Goal: Information Seeking & Learning: Learn about a topic

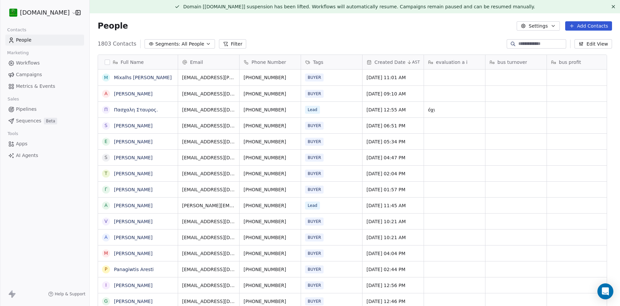
scroll to position [264, 521]
click at [206, 42] on icon "button" at bounding box center [208, 43] width 5 height 5
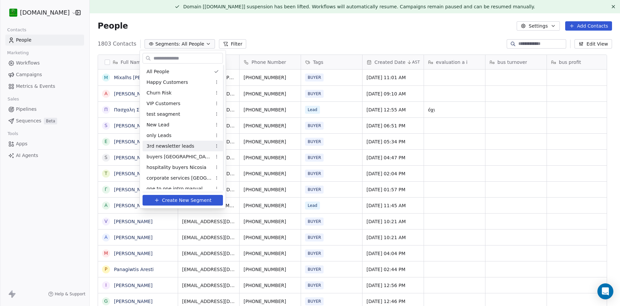
scroll to position [26, 0]
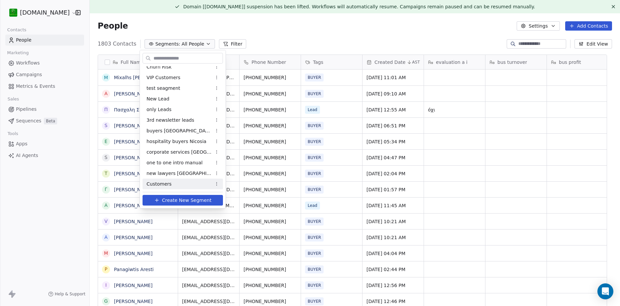
click at [168, 181] on span "Customers" at bounding box center [159, 184] width 25 height 7
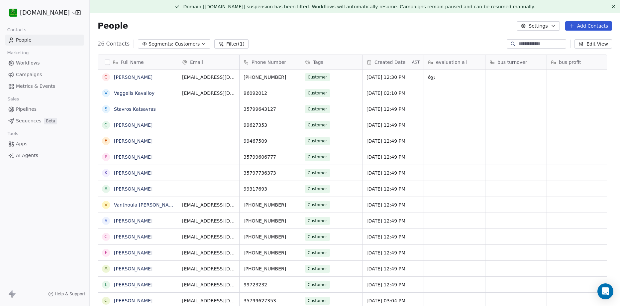
scroll to position [13, 0]
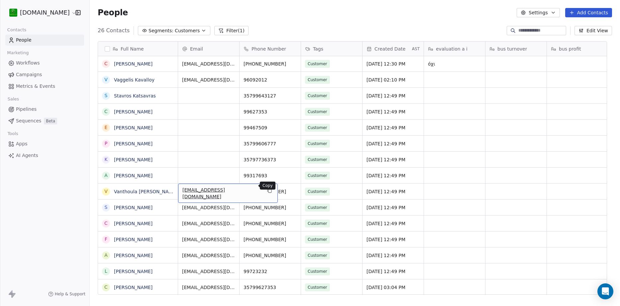
click at [269, 190] on icon "grid" at bounding box center [270, 191] width 3 height 3
click at [294, 190] on icon "grid" at bounding box center [295, 191] width 3 height 3
click at [34, 75] on span "Campaigns" at bounding box center [29, 74] width 26 height 7
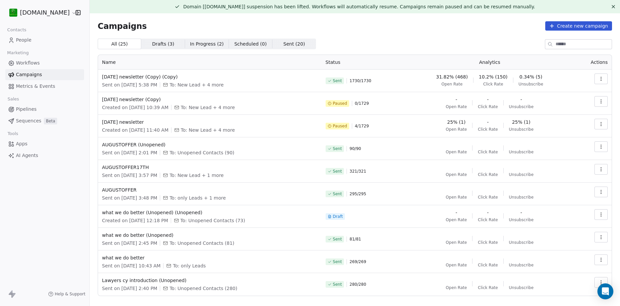
click at [599, 81] on icon "button" at bounding box center [601, 78] width 5 height 5
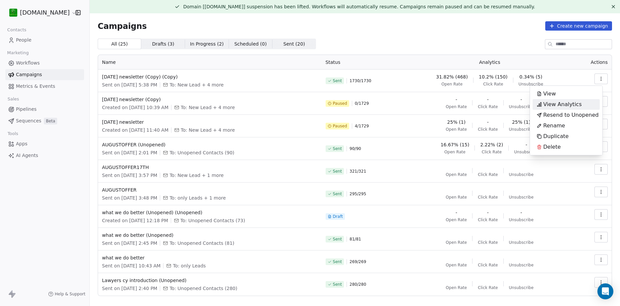
click at [567, 107] on span "View Analytics" at bounding box center [563, 104] width 39 height 8
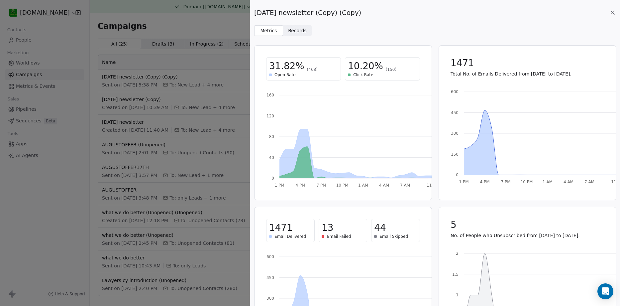
click at [308, 26] on span "Records Records" at bounding box center [297, 30] width 29 height 11
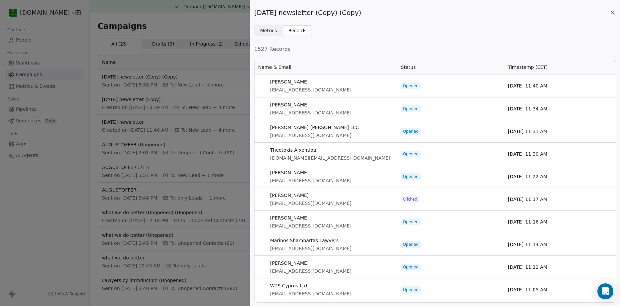
scroll to position [238, 357]
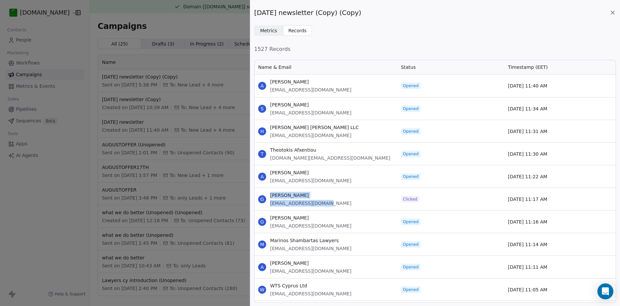
drag, startPoint x: 338, startPoint y: 206, endPoint x: 266, endPoint y: 207, distance: 71.8
click at [266, 207] on div "G [PERSON_NAME] [EMAIL_ADDRESS][DOMAIN_NAME]" at bounding box center [325, 199] width 143 height 22
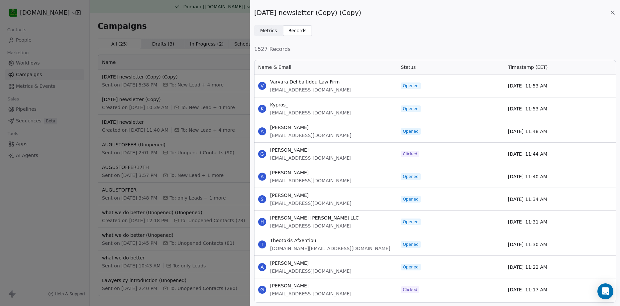
click at [204, 14] on div "[DATE] newsletter (Copy) (Copy) Metrics Metrics Records Records 1527 Records Na…" at bounding box center [310, 153] width 620 height 306
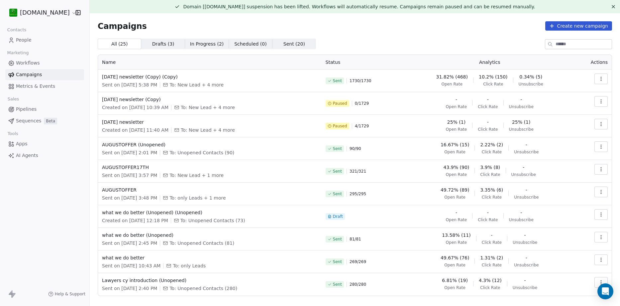
click at [20, 37] on span "People" at bounding box center [24, 40] width 16 height 7
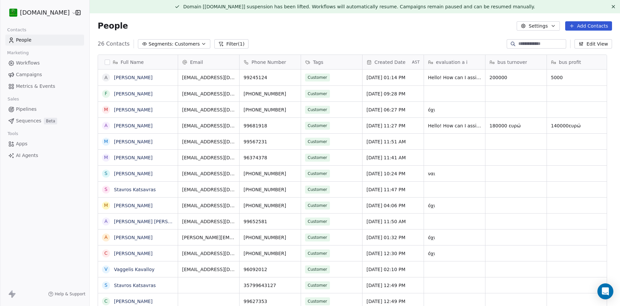
scroll to position [264, 521]
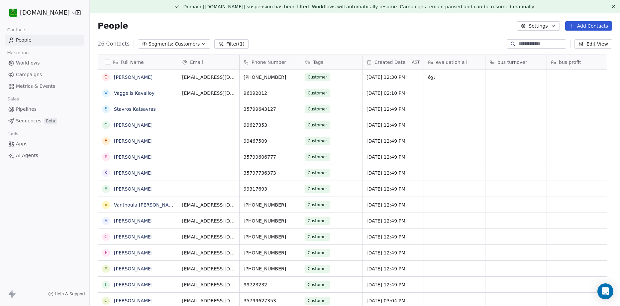
click at [536, 41] on input at bounding box center [542, 44] width 47 height 7
click at [396, 63] on span "Created Date" at bounding box center [390, 62] width 31 height 7
click at [393, 85] on span "Sort Descending" at bounding box center [394, 86] width 39 height 7
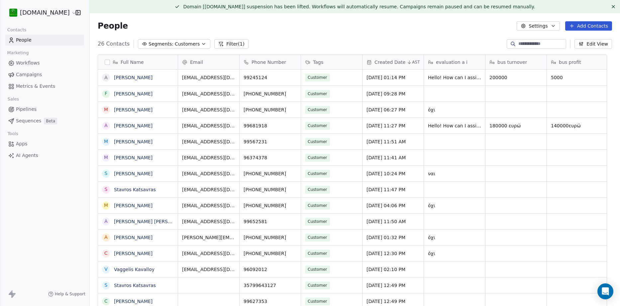
click at [407, 62] on icon at bounding box center [409, 62] width 5 height 5
click at [398, 85] on span "Sort Descending" at bounding box center [394, 86] width 39 height 7
click at [187, 43] on span "Customers" at bounding box center [187, 44] width 25 height 7
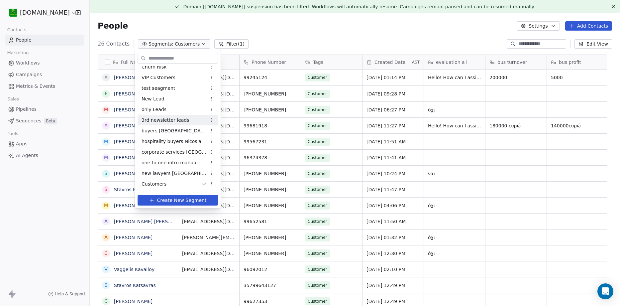
scroll to position [0, 0]
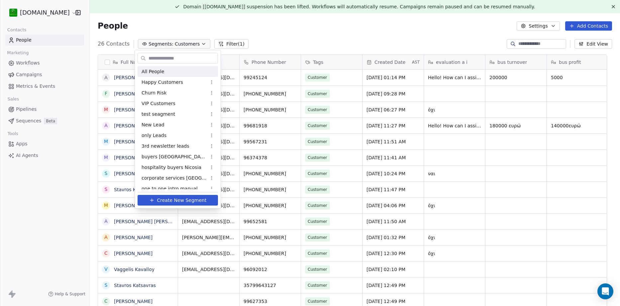
click at [165, 72] on div "All People" at bounding box center [178, 71] width 80 height 11
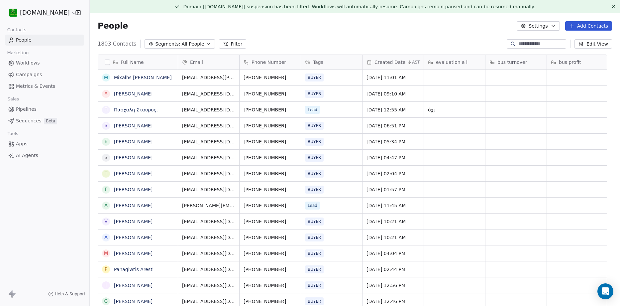
scroll to position [264, 521]
click at [519, 45] on input at bounding box center [542, 44] width 47 height 7
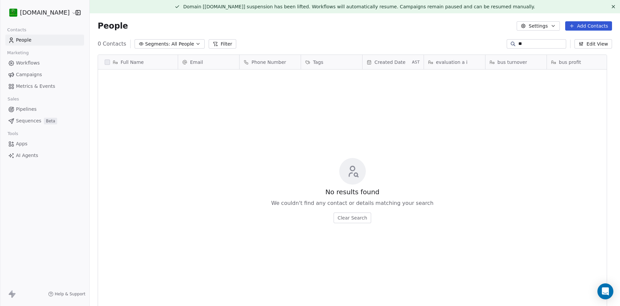
type input "*"
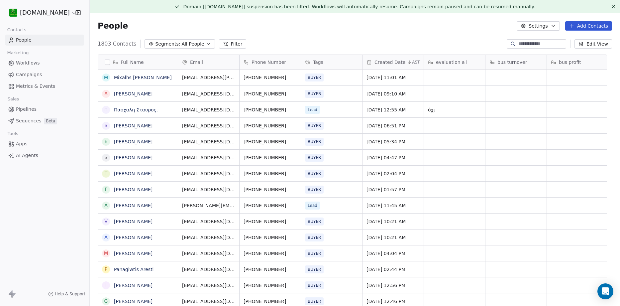
click at [528, 46] on input at bounding box center [542, 44] width 47 height 7
paste input "**********"
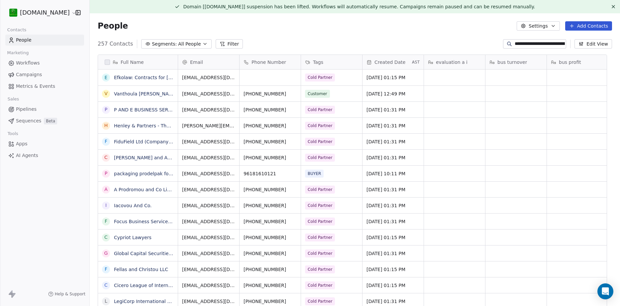
click at [521, 42] on input at bounding box center [540, 44] width 50 height 7
paste input
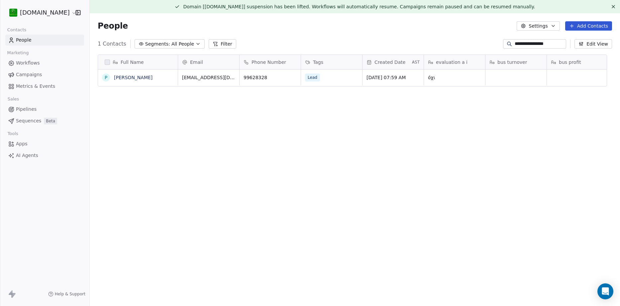
scroll to position [264, 521]
type input "**********"
click at [138, 78] on link "[PERSON_NAME]" at bounding box center [133, 77] width 39 height 5
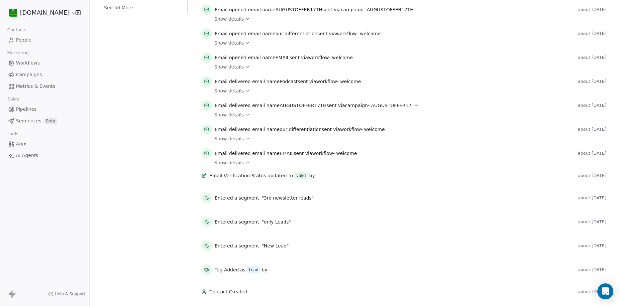
scroll to position [128, 0]
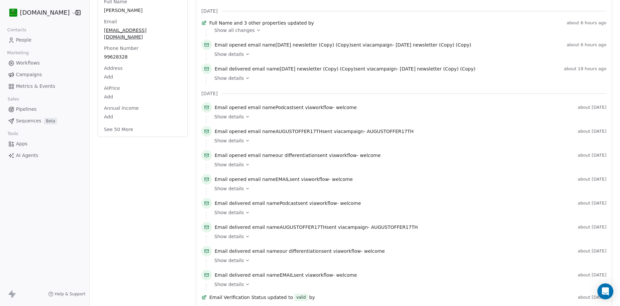
click at [29, 42] on span "People" at bounding box center [24, 40] width 16 height 7
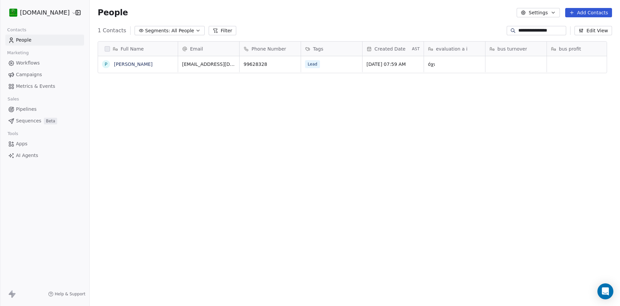
scroll to position [264, 521]
click at [185, 32] on button "Segments: All People" at bounding box center [170, 30] width 70 height 9
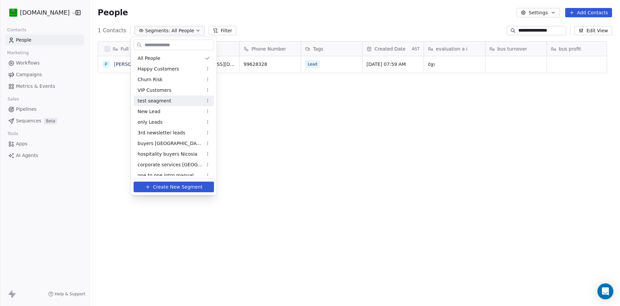
scroll to position [26, 0]
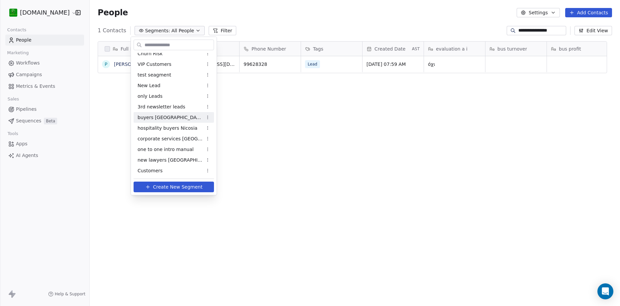
click at [155, 118] on span "buyers [GEOGRAPHIC_DATA]" at bounding box center [170, 117] width 65 height 7
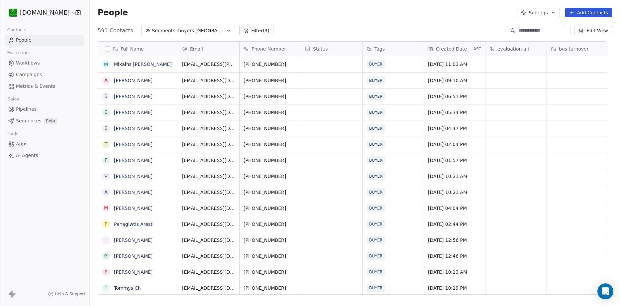
scroll to position [264, 521]
click at [458, 47] on span "Created Date" at bounding box center [451, 49] width 31 height 7
click at [462, 70] on span "Sort Descending" at bounding box center [456, 73] width 39 height 7
click at [454, 51] on span "Created Date" at bounding box center [451, 49] width 31 height 7
click at [452, 63] on span "Sort Ascending" at bounding box center [454, 63] width 35 height 7
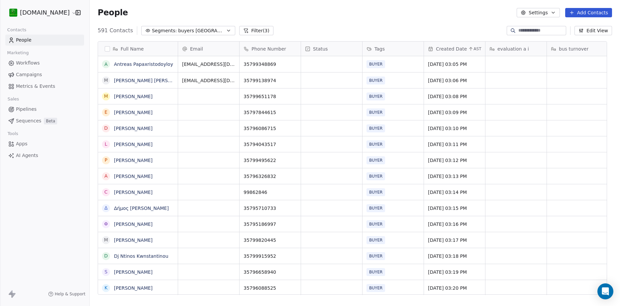
click at [544, 29] on input at bounding box center [542, 30] width 47 height 7
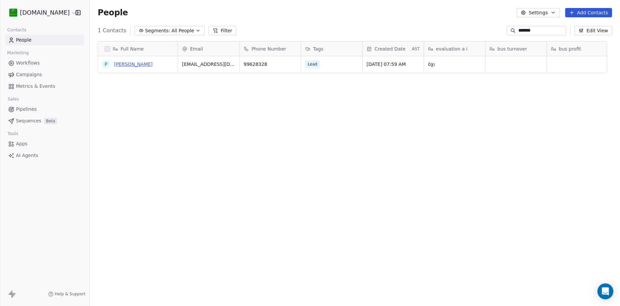
type input "*******"
click at [136, 62] on link "[PERSON_NAME]" at bounding box center [133, 64] width 39 height 5
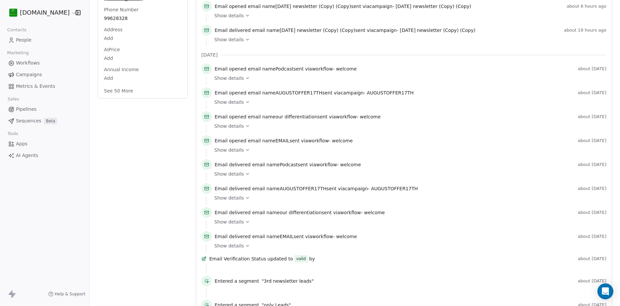
scroll to position [261, 0]
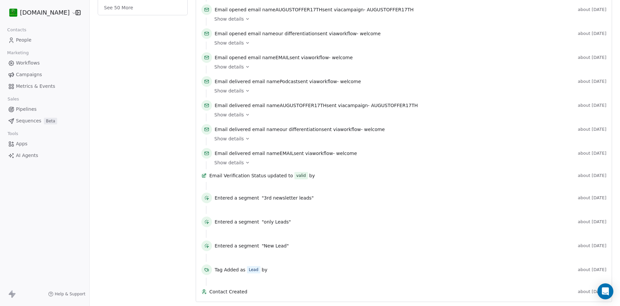
click at [246, 66] on icon at bounding box center [247, 66] width 2 height 1
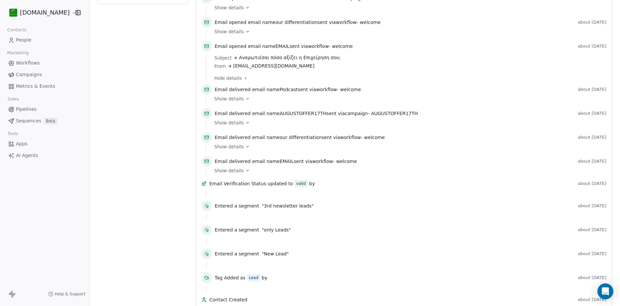
click at [307, 61] on span "Αναρωτιέσαι πόσο αξίζει η Επιχείρηση σου;" at bounding box center [290, 57] width 102 height 7
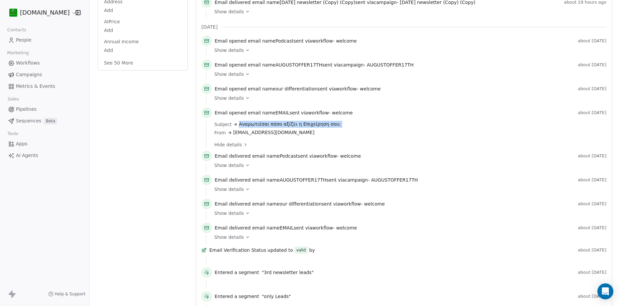
click at [245, 100] on icon at bounding box center [247, 98] width 5 height 5
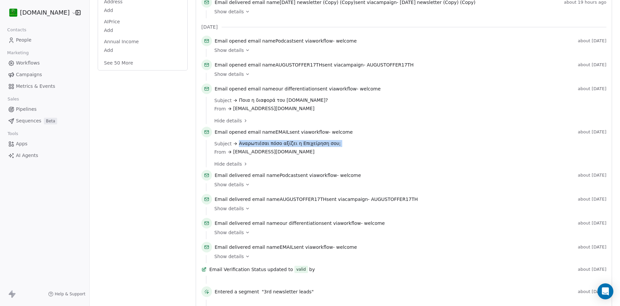
click at [245, 76] on icon at bounding box center [247, 74] width 5 height 5
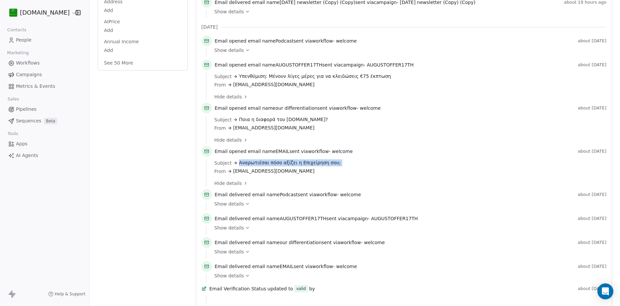
scroll to position [61, 0]
